Goal: Find specific page/section: Find specific page/section

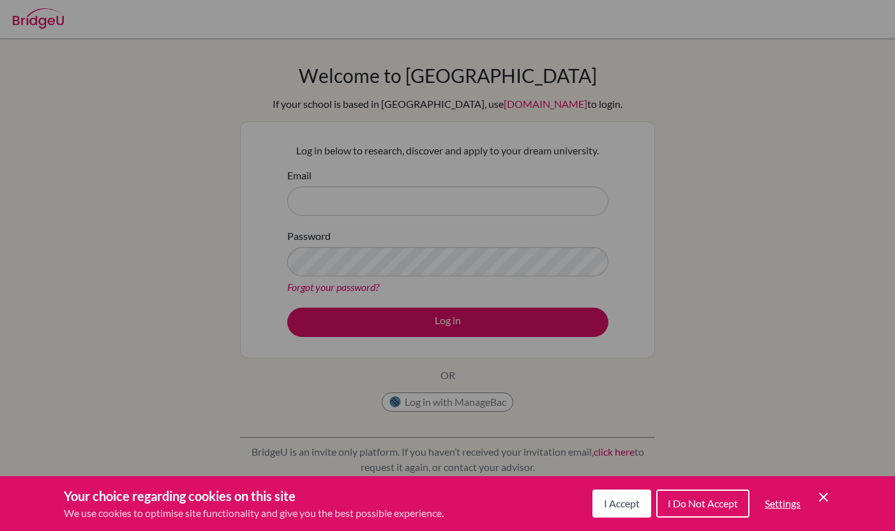
click at [346, 122] on div "Cookie Preferences" at bounding box center [447, 265] width 895 height 531
click at [625, 500] on span "I Accept" at bounding box center [622, 503] width 36 height 12
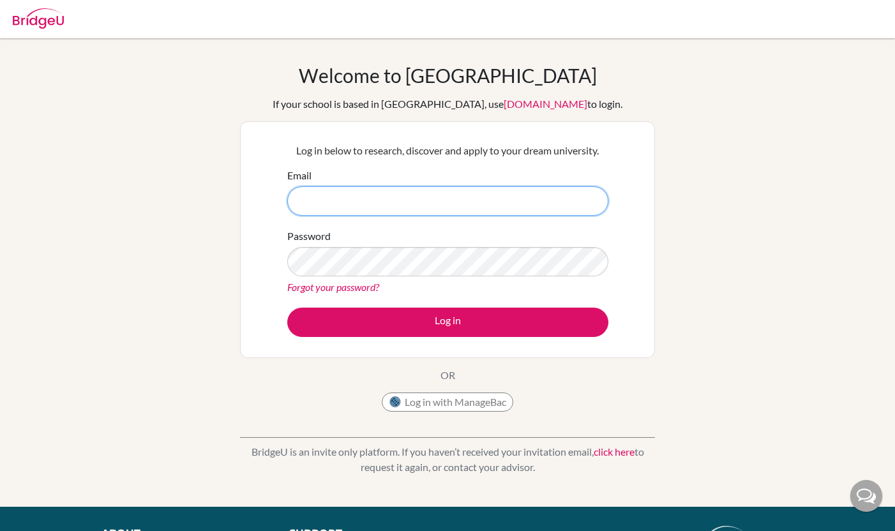
click at [412, 207] on input "Email" at bounding box center [447, 200] width 321 height 29
click at [489, 188] on input "Email" at bounding box center [447, 200] width 321 height 29
paste input "paul.luc@aobajapan.jp"
type input "paul.luc@aobajapan.jp"
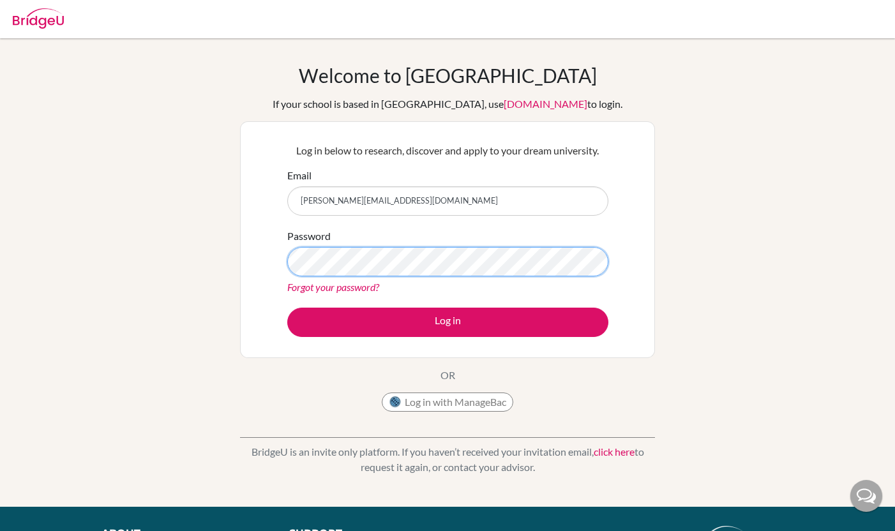
click at [287, 308] on button "Log in" at bounding box center [447, 322] width 321 height 29
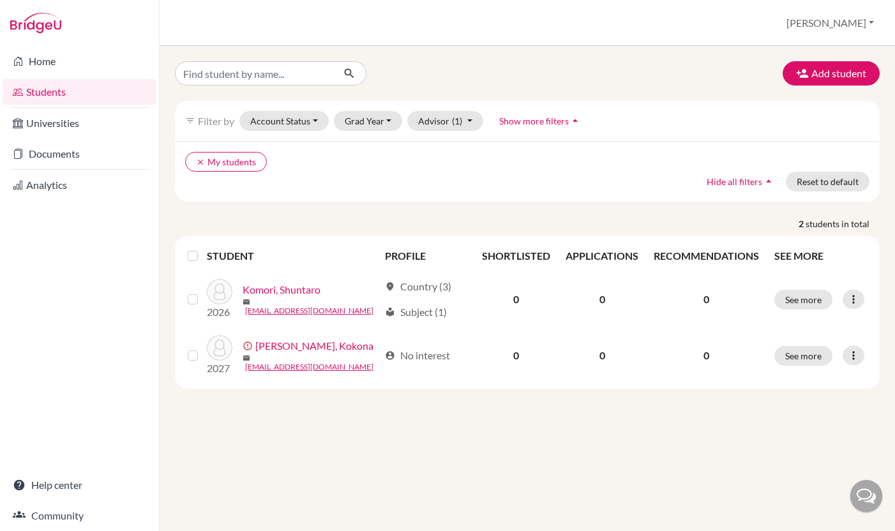
click at [748, 184] on span "Hide all filters" at bounding box center [734, 181] width 56 height 11
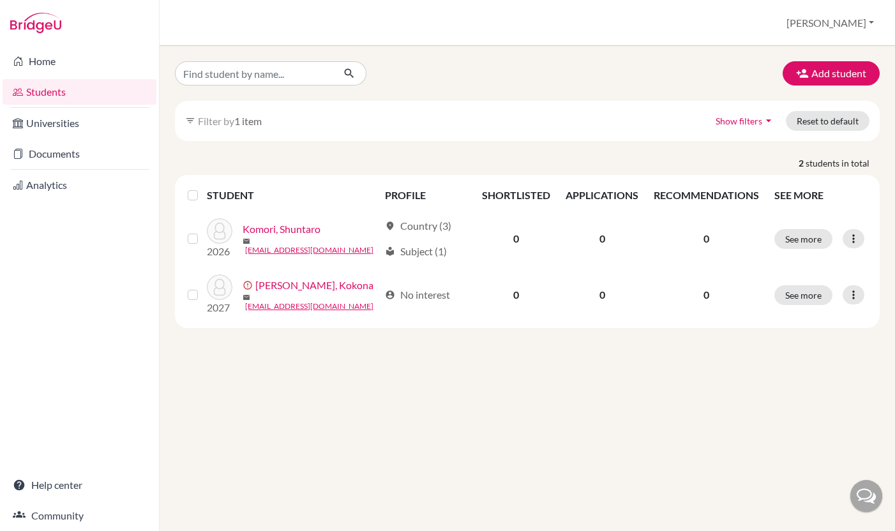
click at [249, 120] on span "1 item" at bounding box center [247, 121] width 27 height 12
click at [718, 114] on button "Show filters arrow_drop_down" at bounding box center [744, 121] width 81 height 20
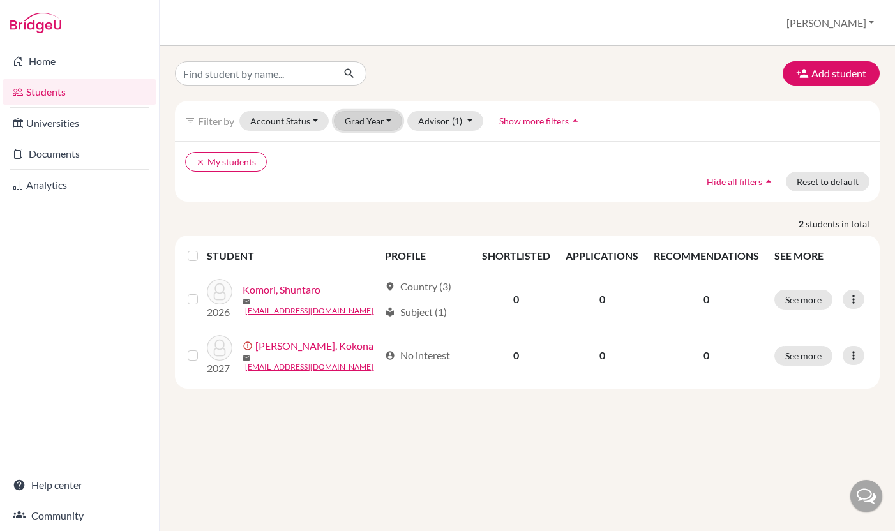
click at [391, 117] on button "Grad Year" at bounding box center [368, 121] width 69 height 20
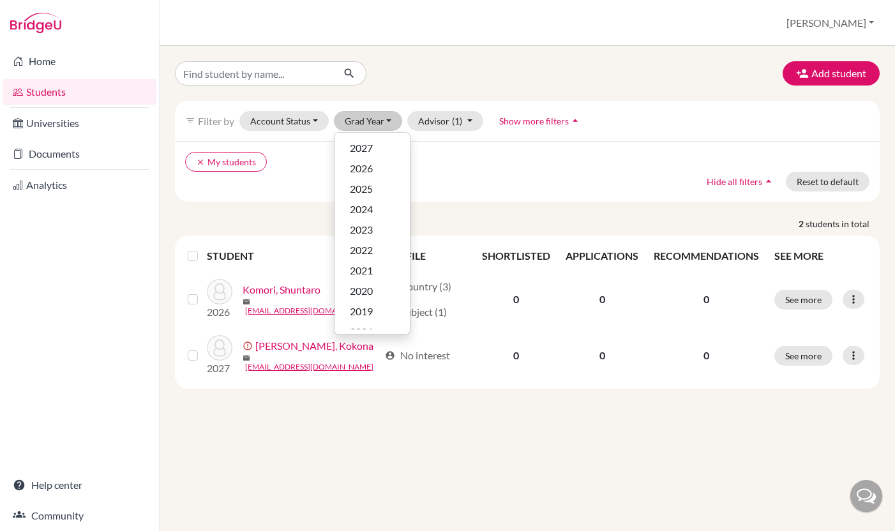
click at [394, 84] on div at bounding box center [285, 73] width 241 height 24
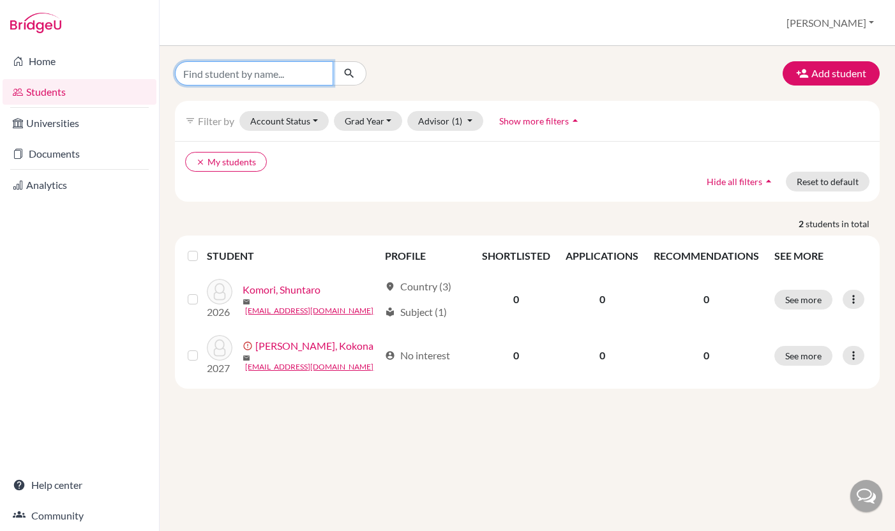
click at [258, 78] on input "Find student by name..." at bounding box center [254, 73] width 158 height 24
click at [507, 79] on div "Add student" at bounding box center [527, 73] width 724 height 24
click at [465, 125] on button "Advisor (1)" at bounding box center [445, 121] width 76 height 20
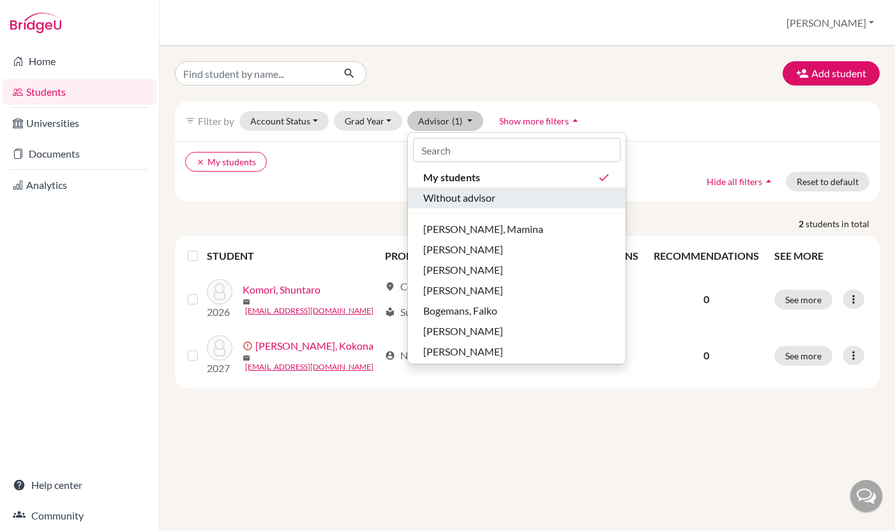
click at [448, 193] on span "Without advisor" at bounding box center [459, 197] width 72 height 15
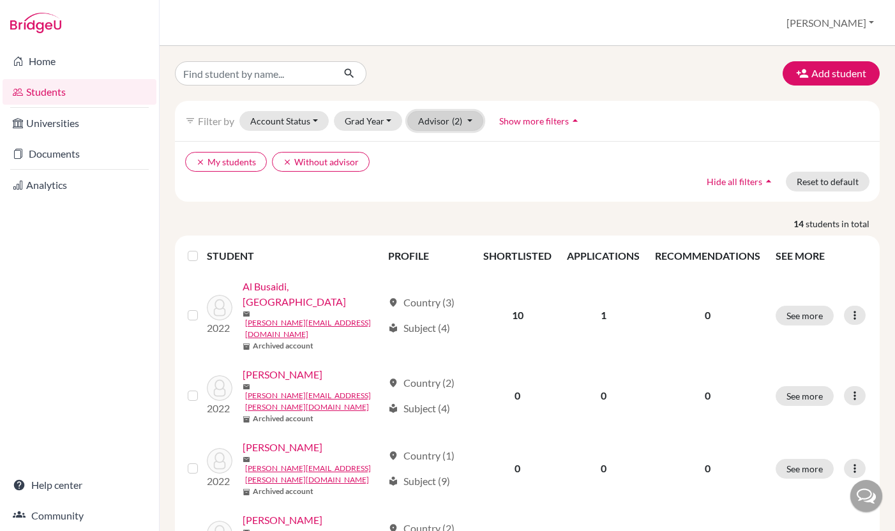
click at [429, 118] on button "Advisor (2)" at bounding box center [445, 121] width 76 height 20
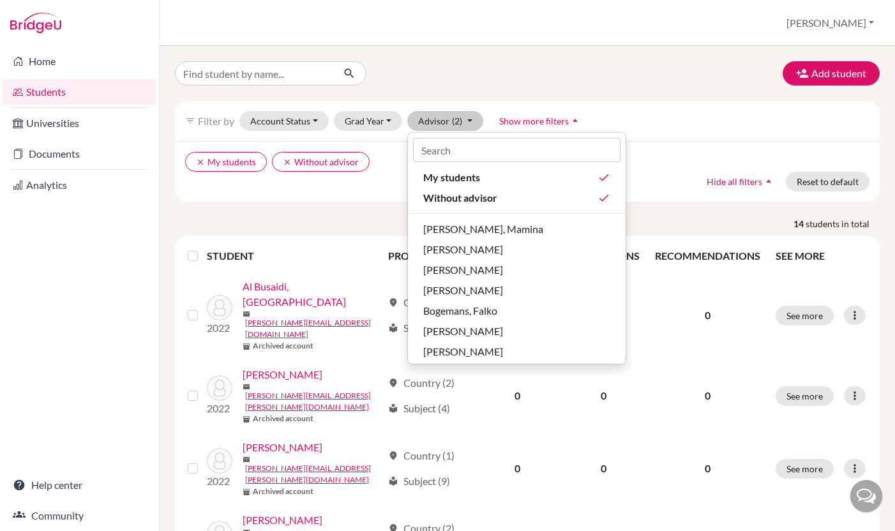
click at [436, 56] on div "Add student filter_list Filter by Account Status Active accounts Archived accou…" at bounding box center [527, 288] width 735 height 485
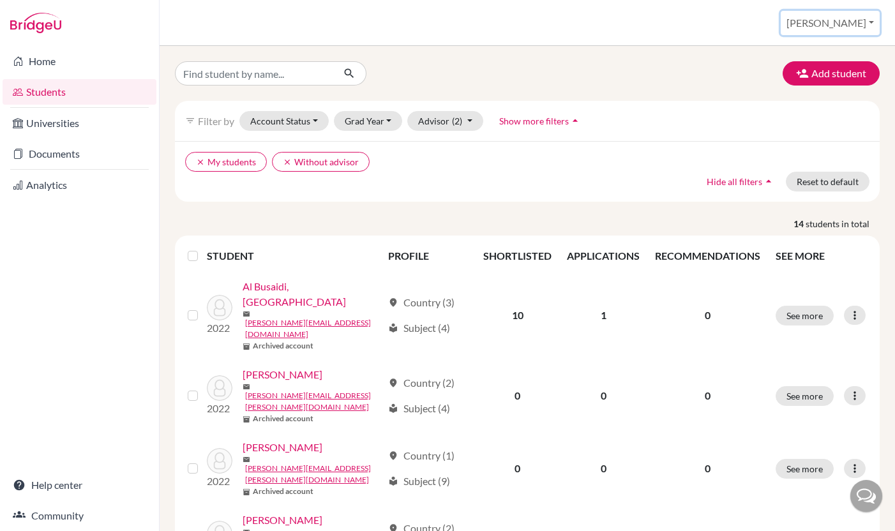
click at [858, 22] on button "[PERSON_NAME]" at bounding box center [829, 23] width 99 height 24
click at [727, 63] on div "Add student" at bounding box center [527, 73] width 724 height 24
click at [202, 162] on icon "clear" at bounding box center [200, 162] width 9 height 9
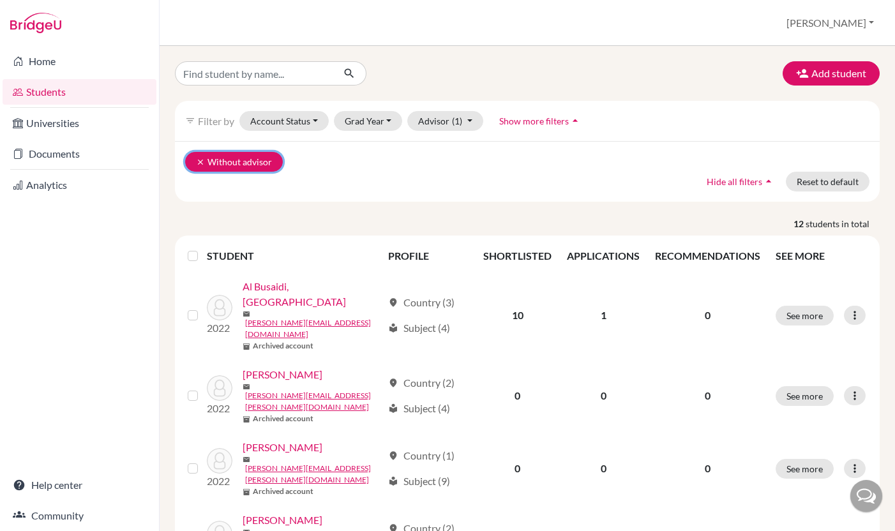
click at [197, 160] on icon "clear" at bounding box center [200, 162] width 9 height 9
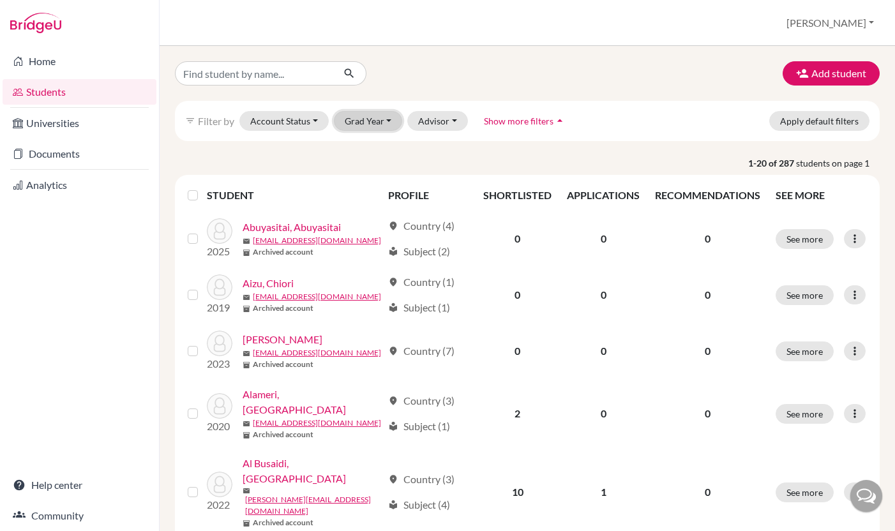
click at [372, 118] on button "Grad Year" at bounding box center [368, 121] width 69 height 20
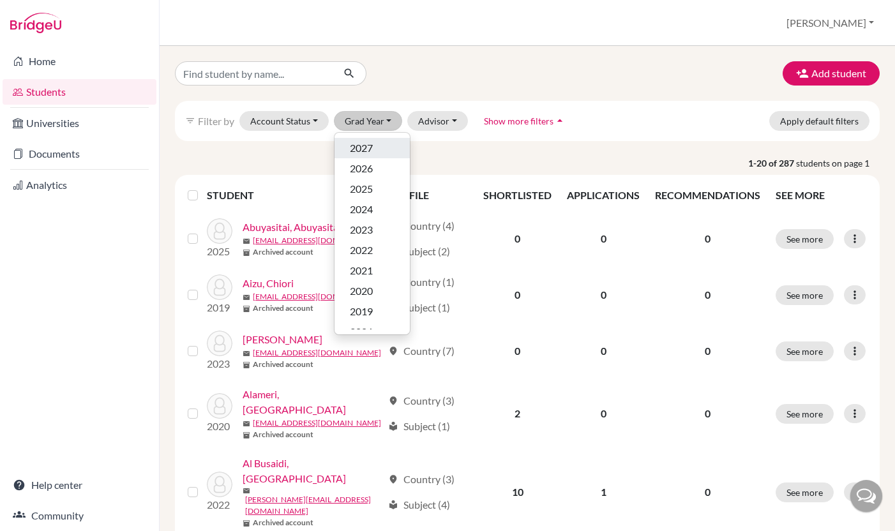
click at [364, 151] on span "2027" at bounding box center [361, 147] width 23 height 15
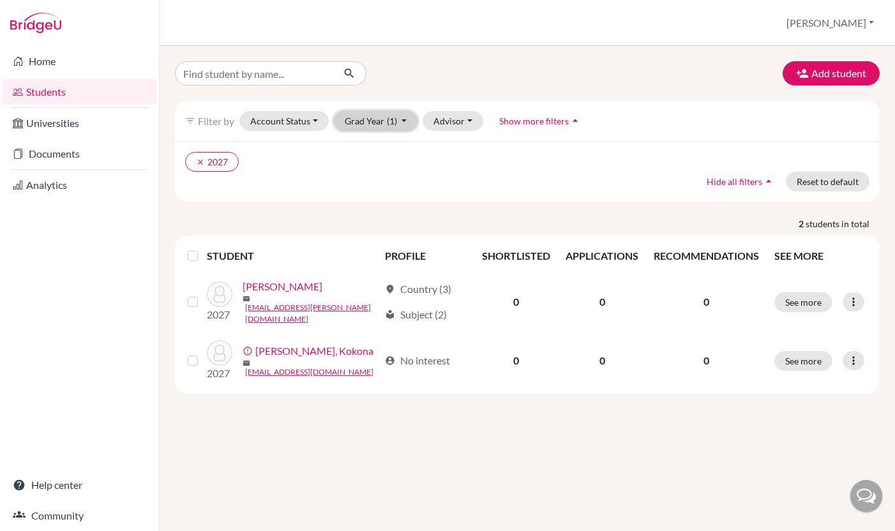
click at [364, 121] on button "Grad Year (1)" at bounding box center [376, 121] width 84 height 20
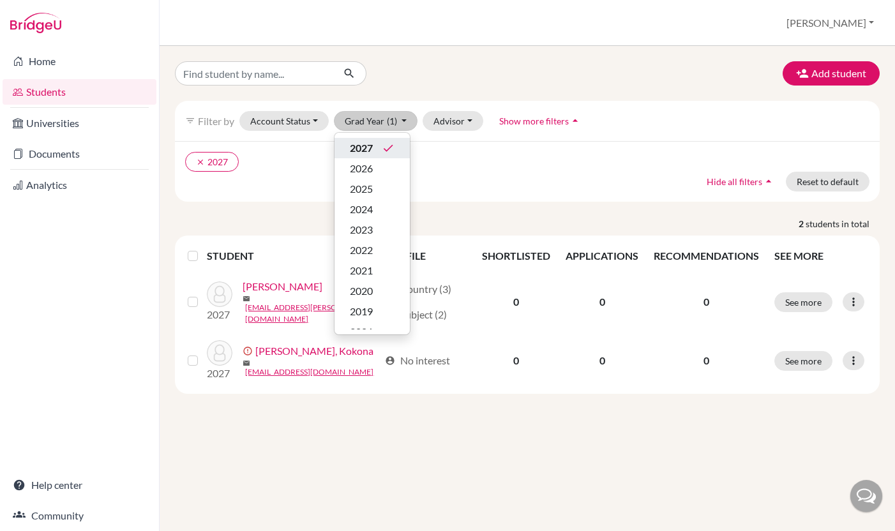
click at [370, 147] on span "2027" at bounding box center [361, 147] width 23 height 15
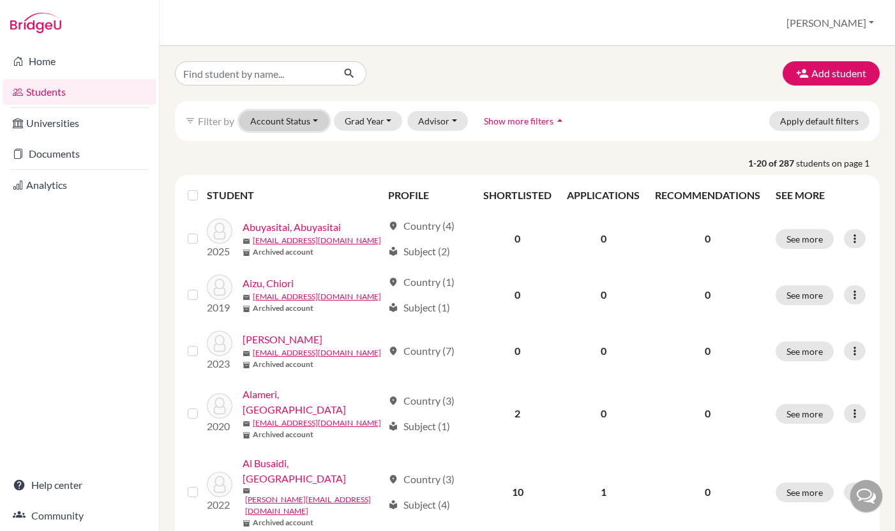
click at [318, 130] on button "Account Status" at bounding box center [283, 121] width 89 height 20
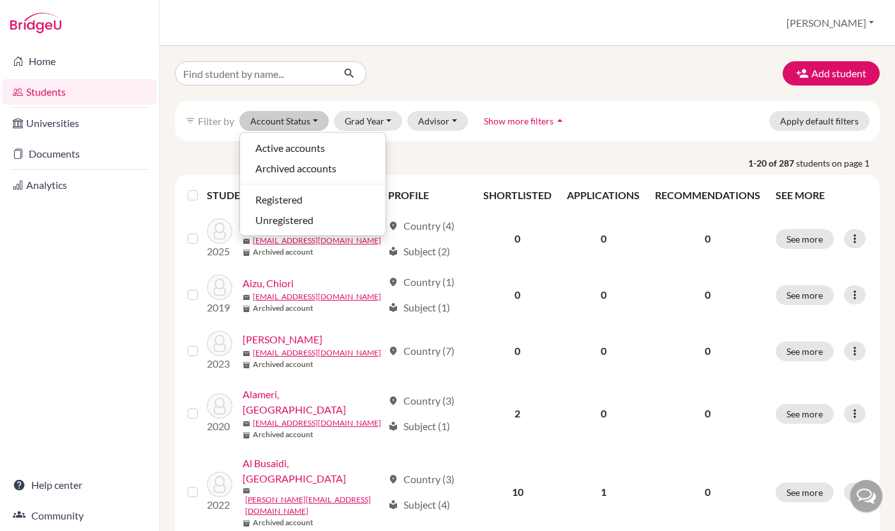
click at [401, 70] on div at bounding box center [285, 73] width 241 height 24
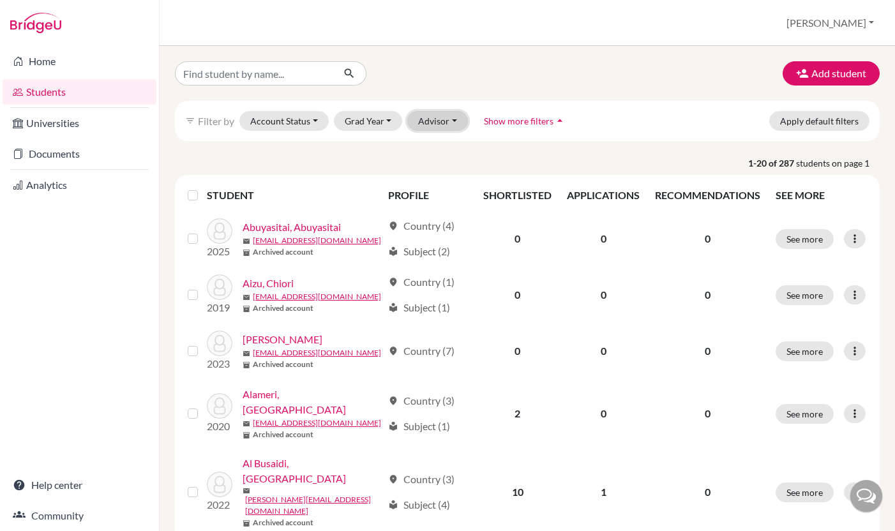
click at [430, 119] on button "Advisor" at bounding box center [437, 121] width 61 height 20
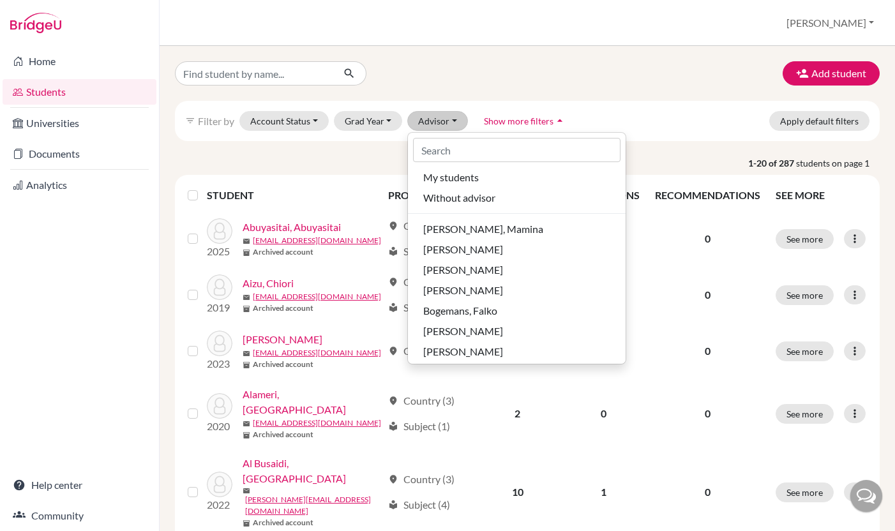
click at [459, 63] on div "Add student" at bounding box center [527, 73] width 724 height 24
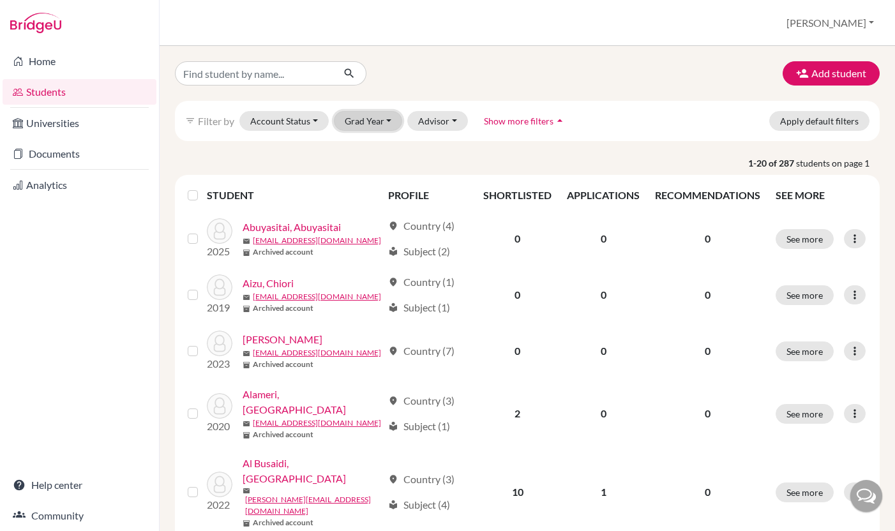
click at [385, 123] on button "Grad Year" at bounding box center [368, 121] width 69 height 20
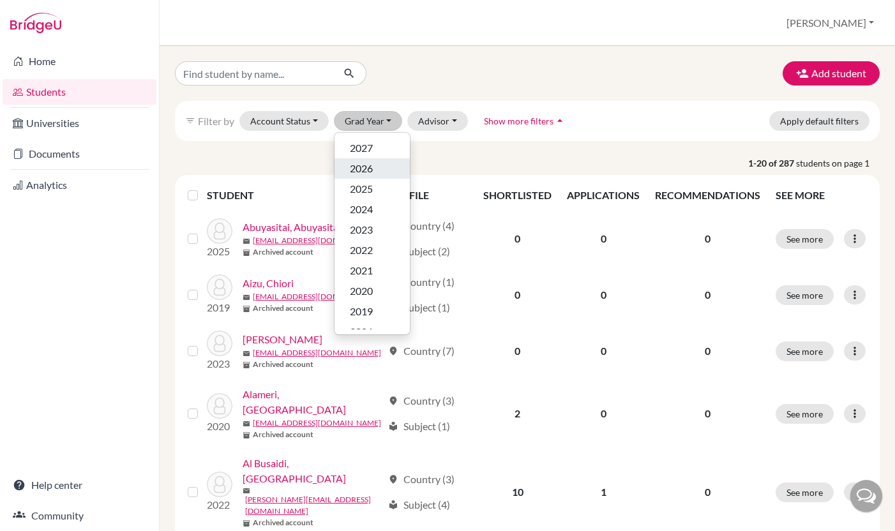
click at [368, 166] on span "2026" at bounding box center [361, 168] width 23 height 15
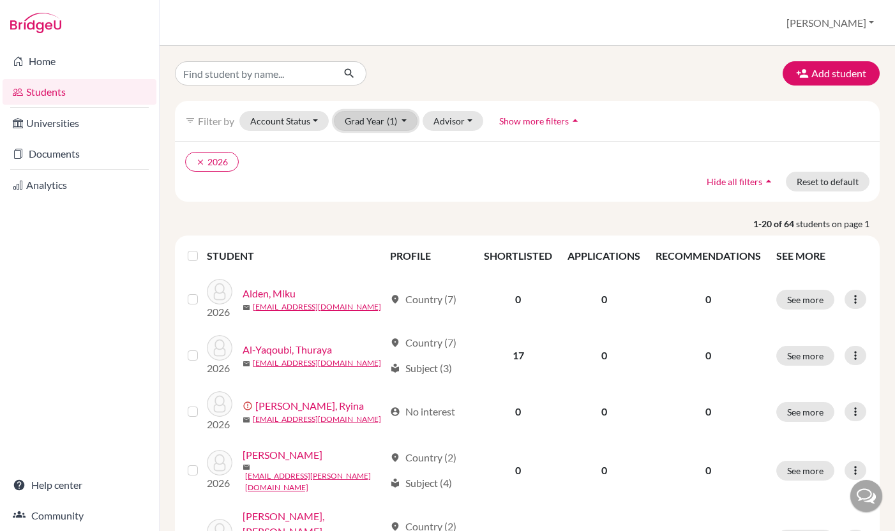
click at [396, 130] on button "Grad Year (1)" at bounding box center [376, 121] width 84 height 20
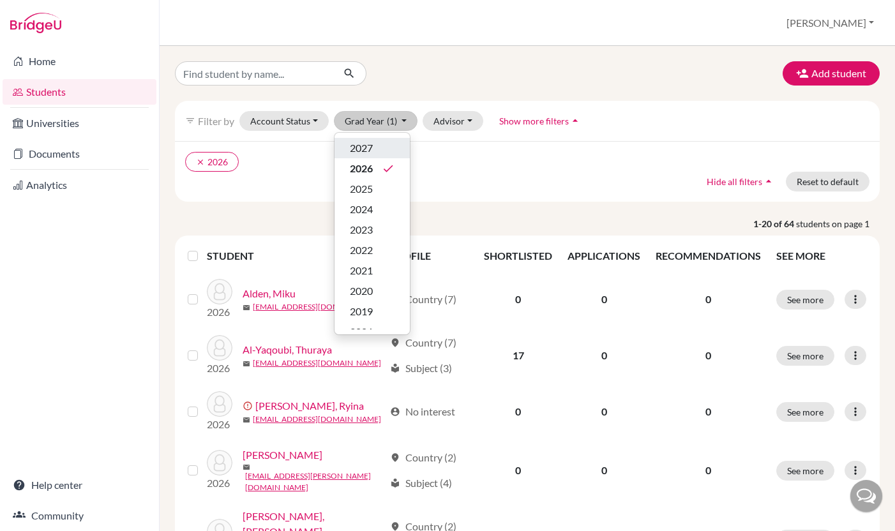
click at [392, 149] on div "2027" at bounding box center [372, 147] width 45 height 15
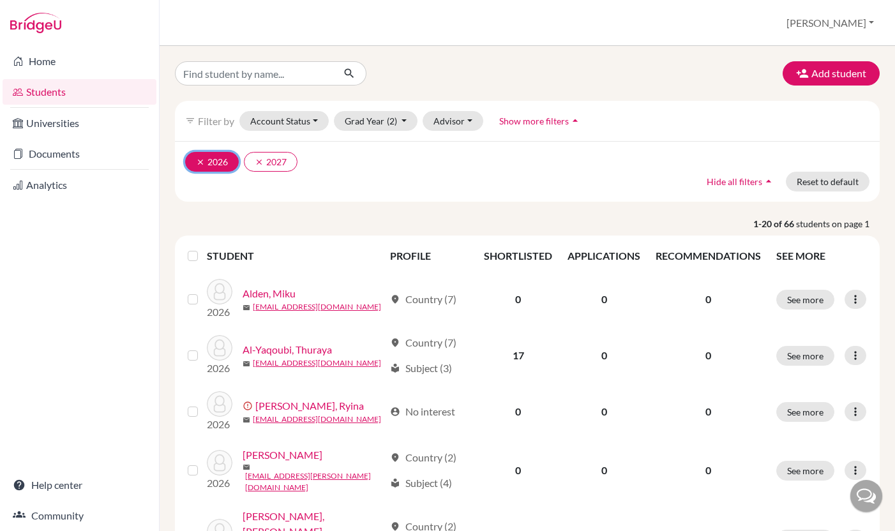
click at [197, 161] on icon "clear" at bounding box center [200, 162] width 9 height 9
